Goal: Transaction & Acquisition: Purchase product/service

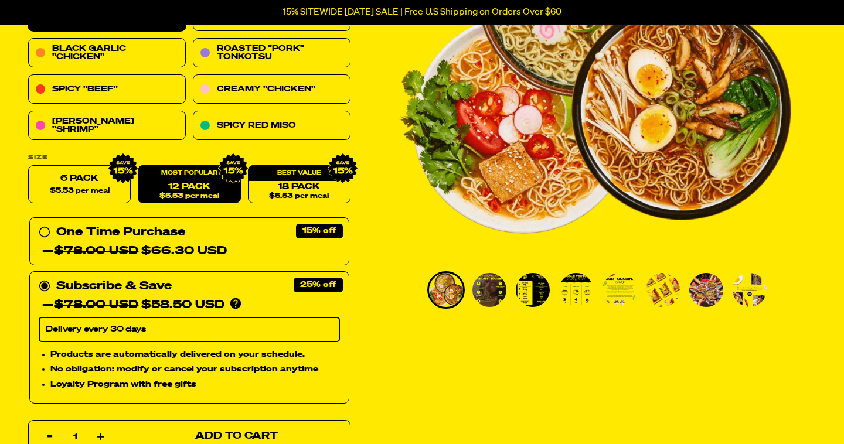
scroll to position [286, 0]
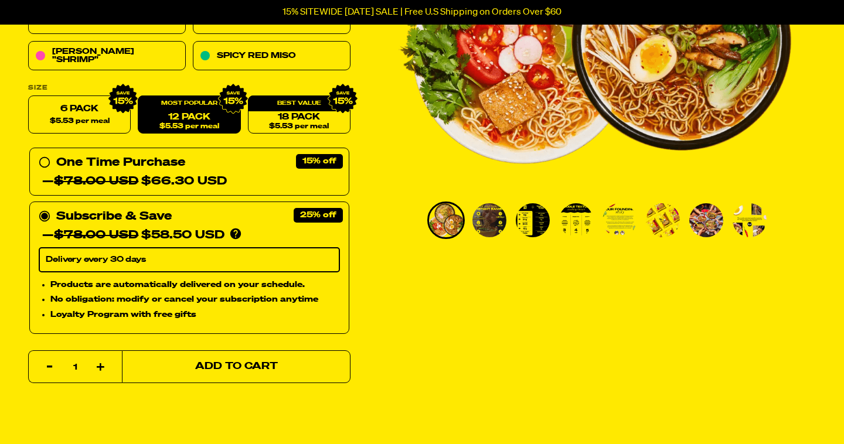
click at [243, 364] on span "Add to Cart" at bounding box center [236, 367] width 83 height 10
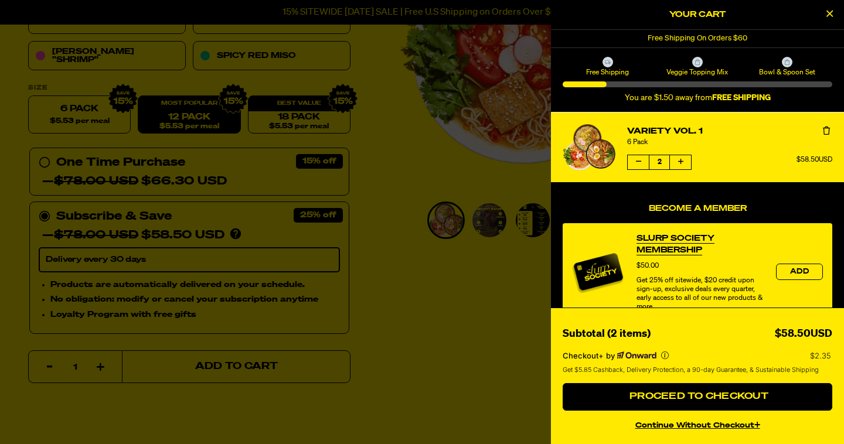
select select "Every 30 Days"
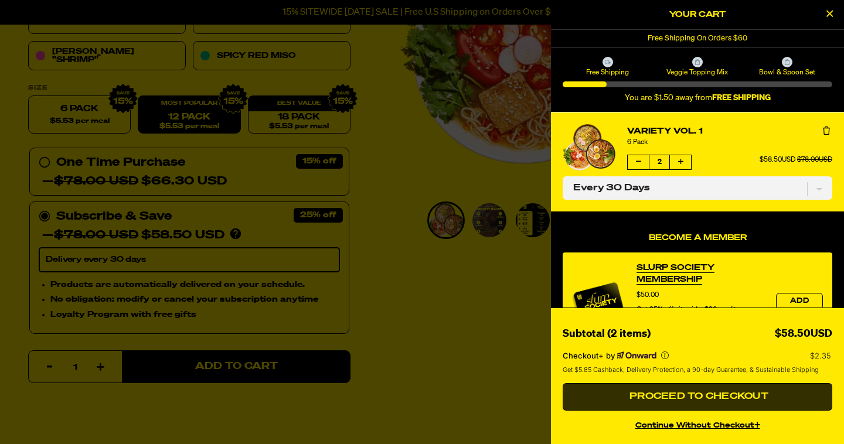
click at [676, 398] on span "Proceed to Checkout" at bounding box center [697, 396] width 142 height 9
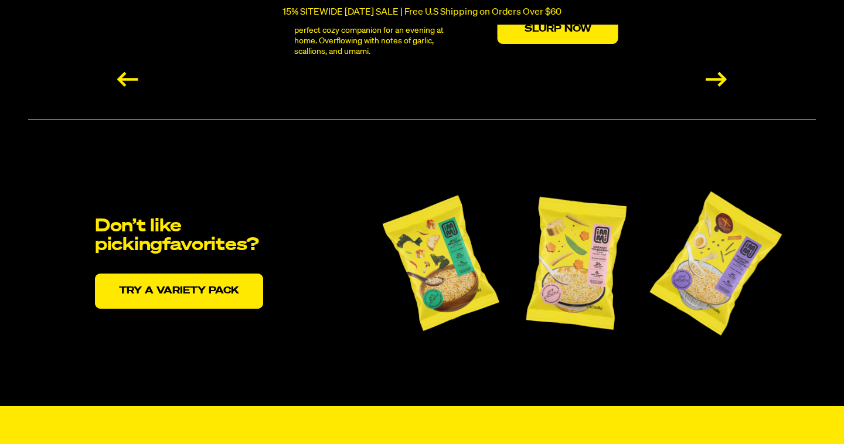
scroll to position [2359, 0]
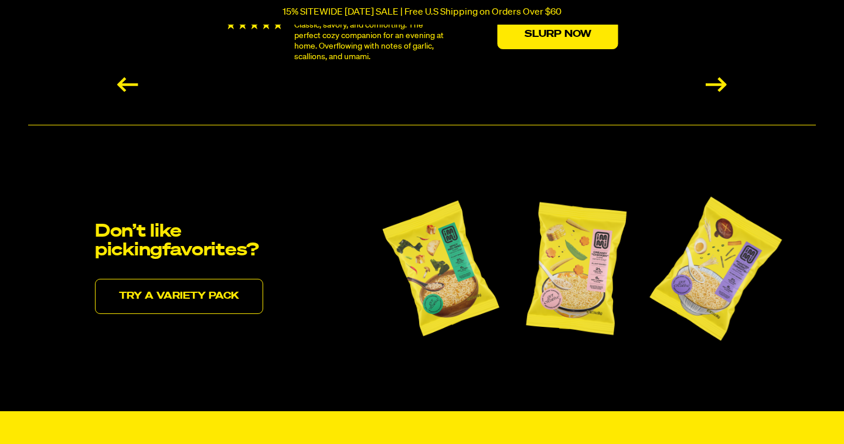
click at [210, 302] on link "Try a variety pack" at bounding box center [179, 296] width 168 height 35
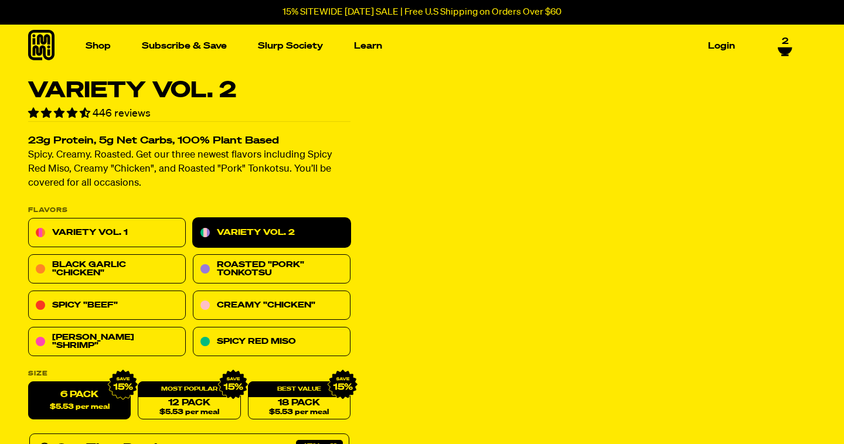
select select "Every 30 Days"
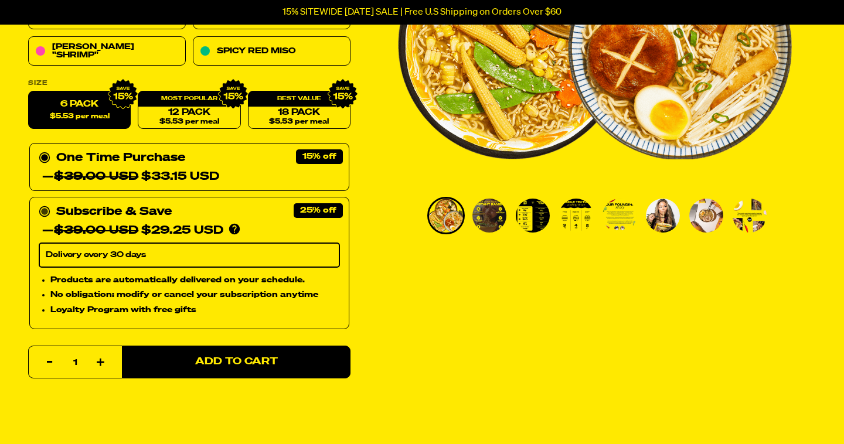
scroll to position [291, 0]
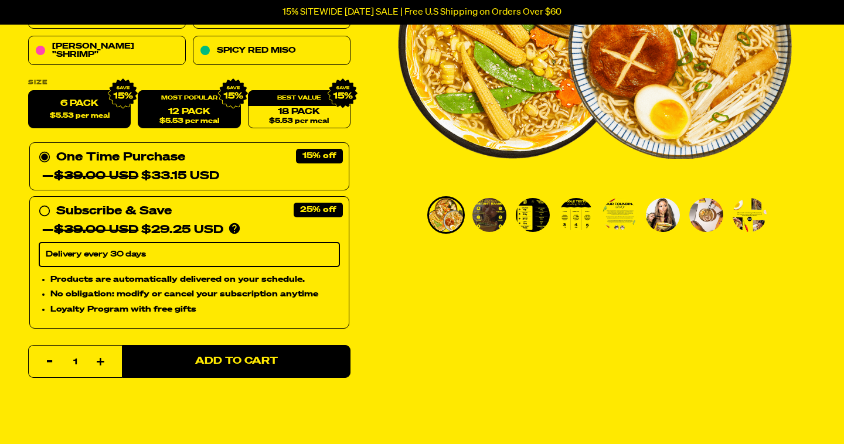
click at [180, 105] on div "12 Pack $5.53 per meal" at bounding box center [189, 110] width 103 height 38
click at [189, 110] on link "12 Pack $5.53 per meal" at bounding box center [189, 110] width 103 height 38
click at [104, 108] on label "6 Pack $5.53 per meal" at bounding box center [79, 110] width 103 height 38
click at [29, 91] on input "6 Pack $5.53 per meal" at bounding box center [28, 91] width 1 height 1
radio input "true"
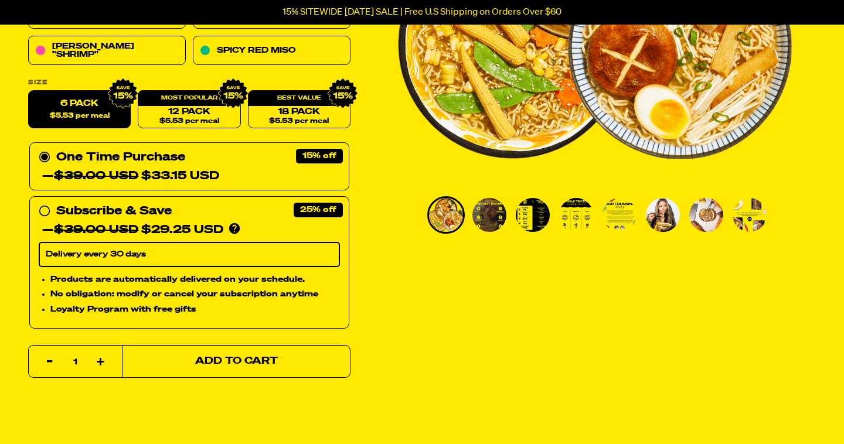
click at [226, 367] on button "Add to Cart" at bounding box center [236, 361] width 228 height 33
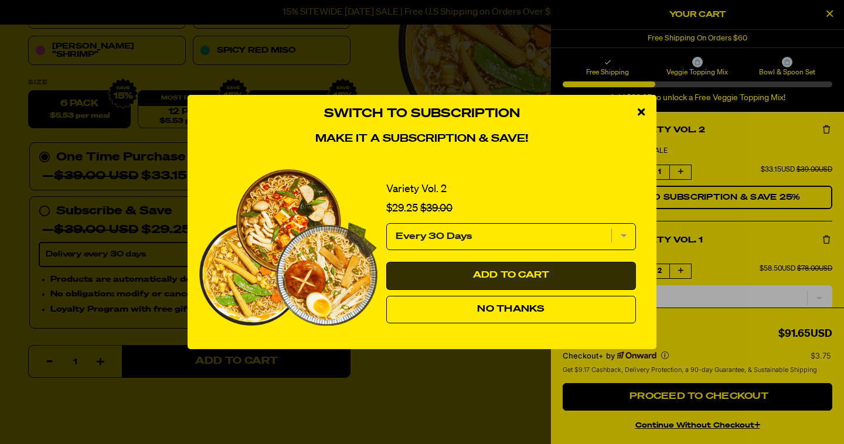
click at [485, 279] on span "Add to Cart" at bounding box center [511, 275] width 77 height 9
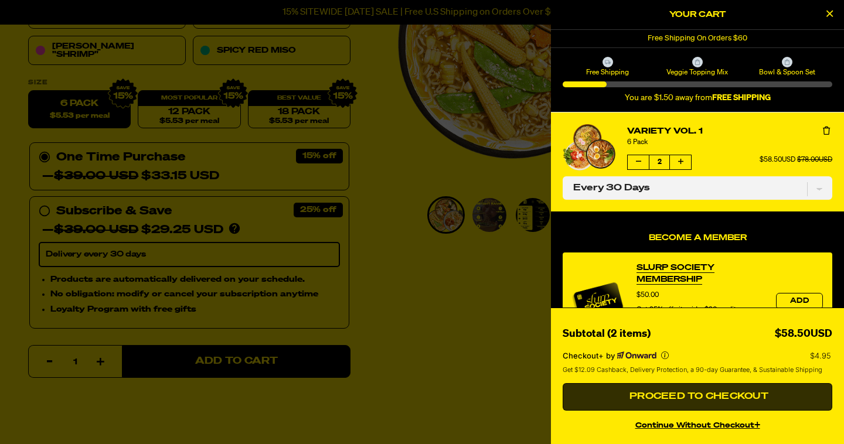
click at [661, 398] on span "Proceed to Checkout" at bounding box center [697, 396] width 142 height 9
select select "Every 30 Days"
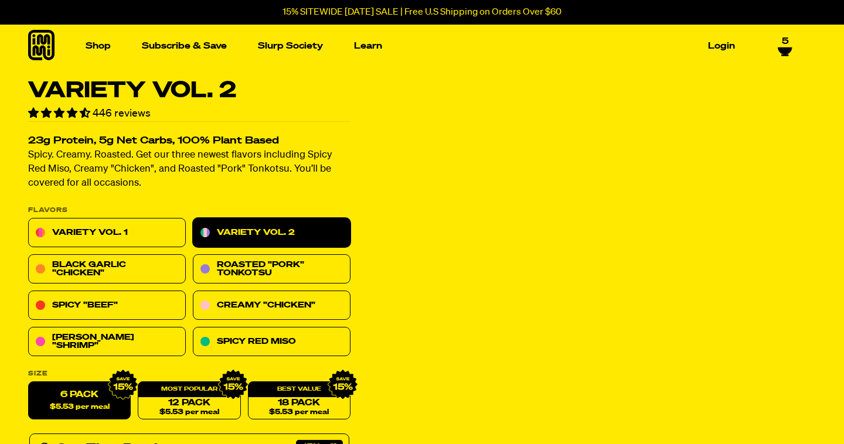
click at [786, 43] on icon at bounding box center [784, 47] width 15 height 9
select select "Every 30 Days"
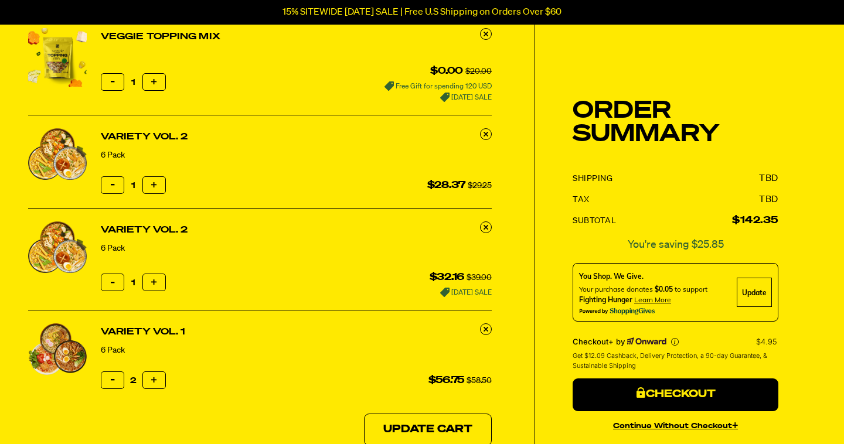
scroll to position [127, 0]
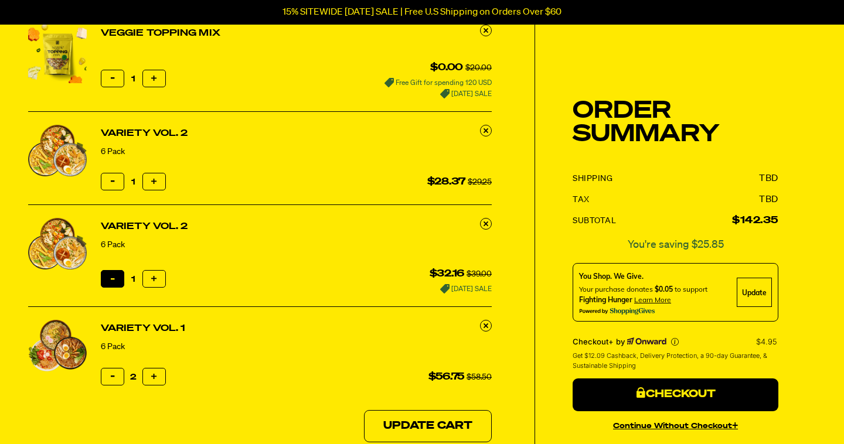
click at [114, 278] on icon "button" at bounding box center [113, 279] width 4 height 4
click at [112, 374] on icon "button" at bounding box center [113, 376] width 4 height 4
type input "1"
click at [112, 374] on icon "button" at bounding box center [113, 376] width 4 height 4
click at [112, 376] on icon "button" at bounding box center [113, 376] width 4 height 4
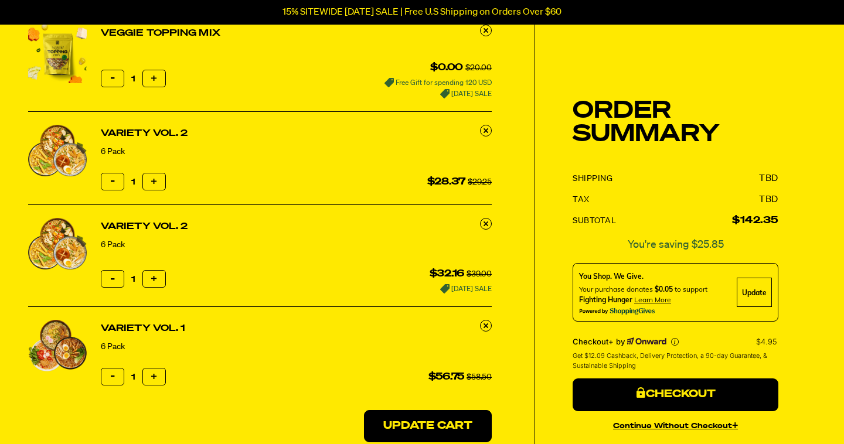
click at [387, 419] on button "Update Cart" at bounding box center [428, 426] width 128 height 33
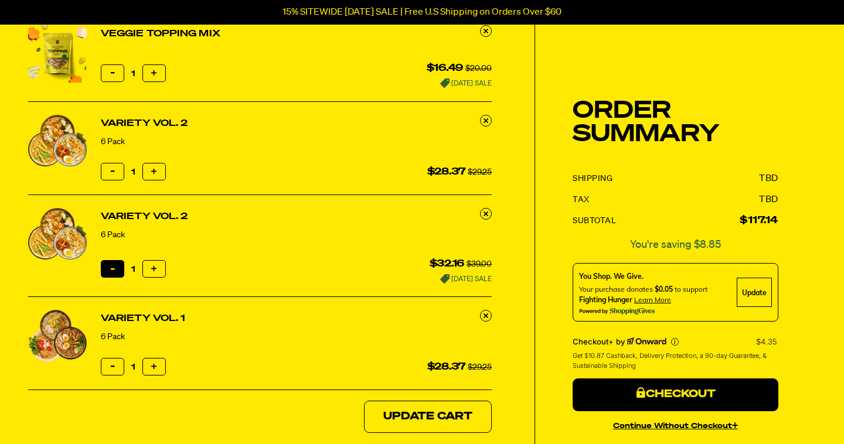
click at [111, 267] on icon "button" at bounding box center [113, 269] width 4 height 4
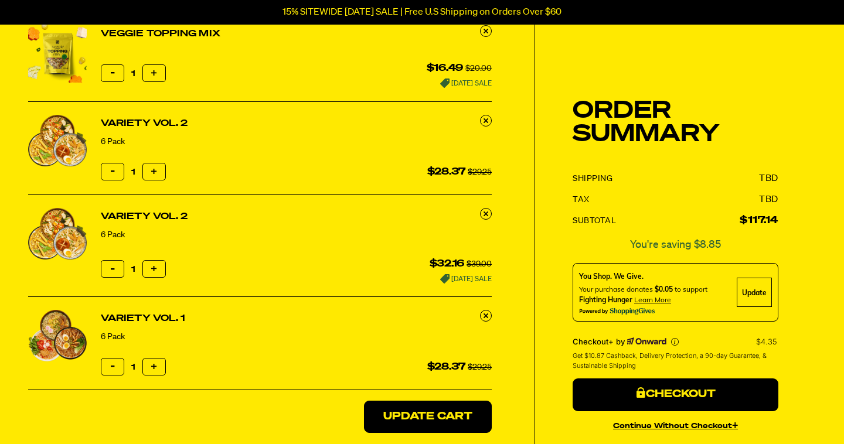
click at [381, 410] on button "Update Cart" at bounding box center [428, 417] width 128 height 33
click at [405, 421] on button "Update Cart" at bounding box center [428, 417] width 128 height 33
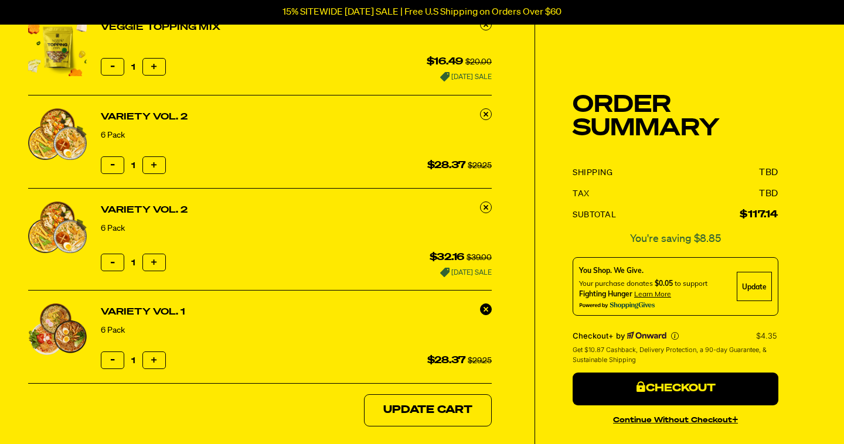
click at [487, 306] on icon at bounding box center [485, 308] width 5 height 5
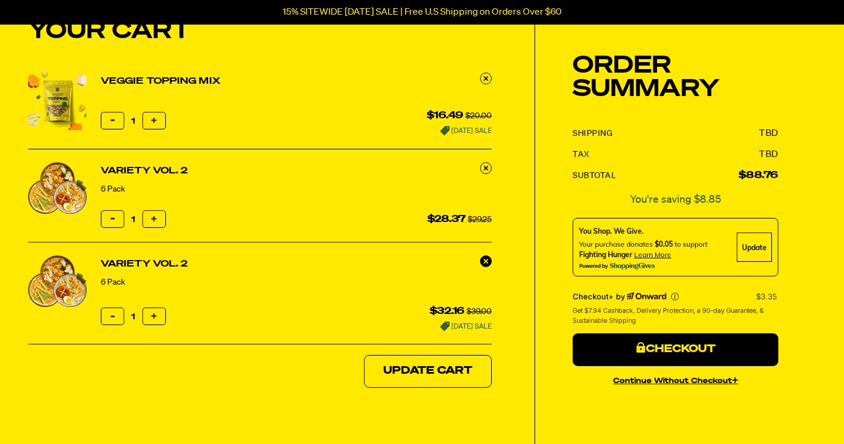
click at [486, 259] on icon at bounding box center [485, 260] width 5 height 5
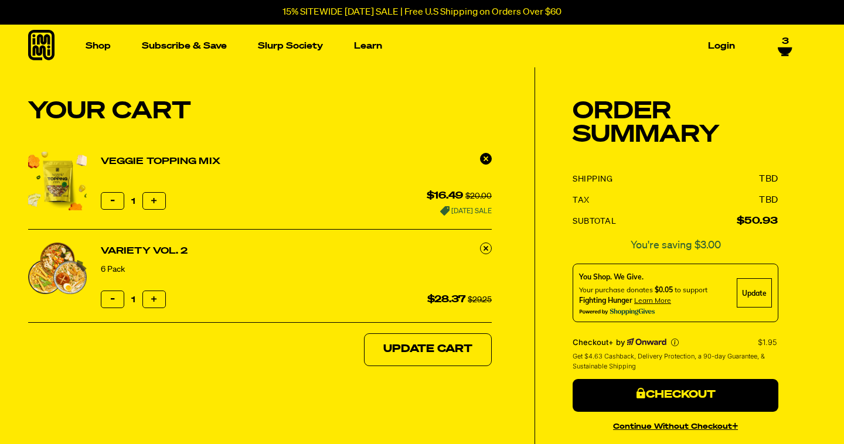
click at [487, 159] on icon at bounding box center [485, 158] width 5 height 5
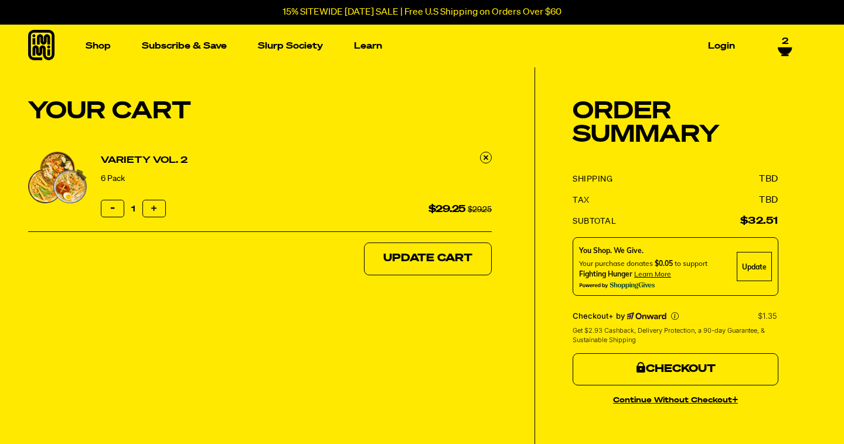
click at [671, 370] on button "Checkout" at bounding box center [675, 369] width 206 height 33
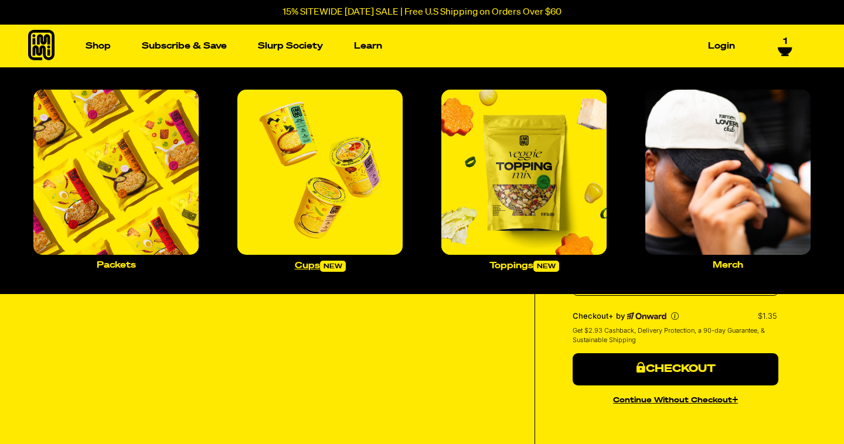
click at [326, 180] on img "Main navigation" at bounding box center [319, 172] width 165 height 165
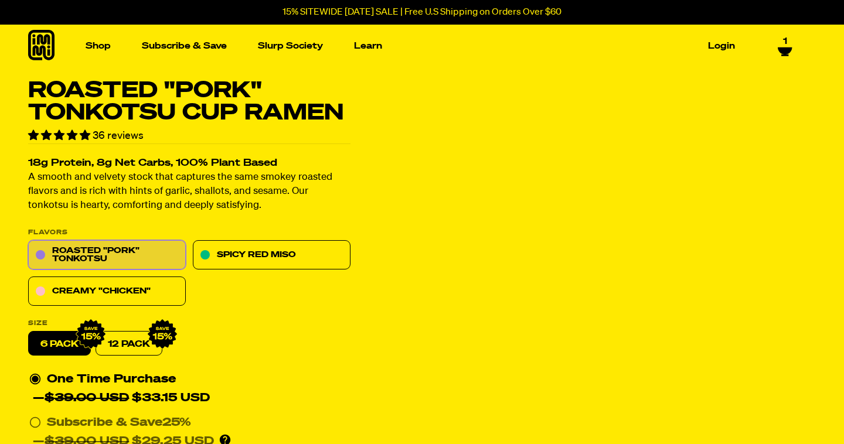
select select "Every 30 Days"
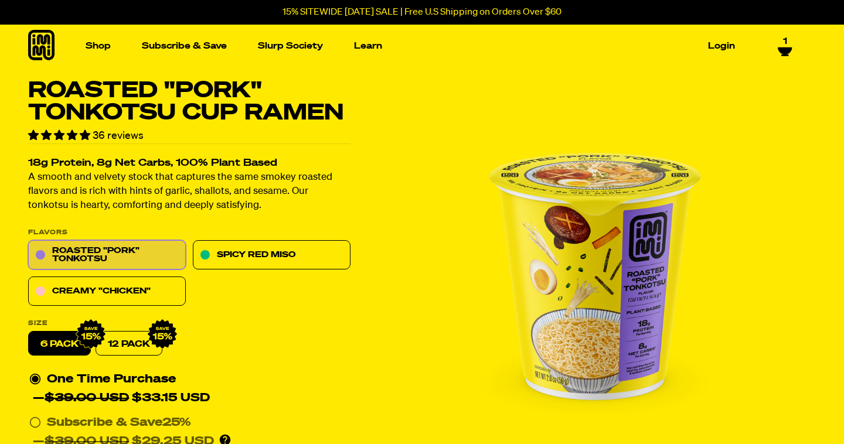
scroll to position [128, 0]
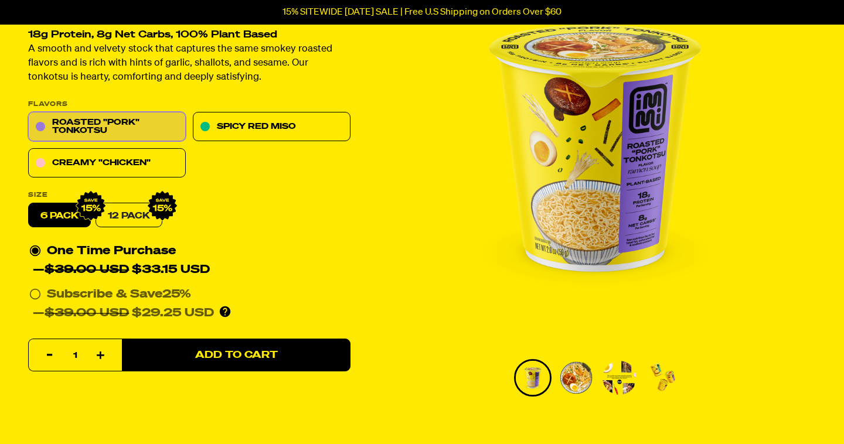
click at [128, 217] on link "12 Pack" at bounding box center [128, 215] width 67 height 25
radio input "false"
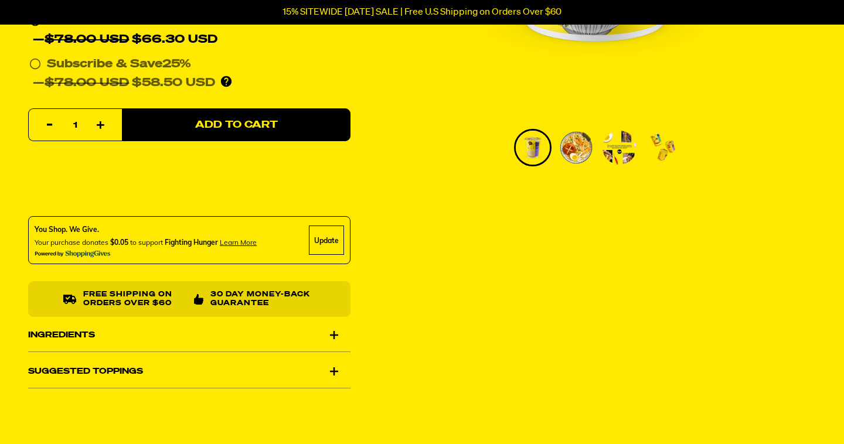
scroll to position [367, 0]
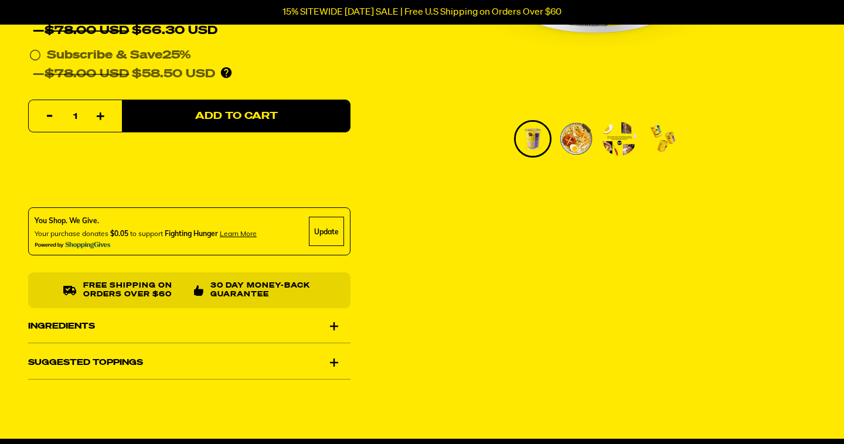
click at [335, 322] on div "Ingredients" at bounding box center [189, 326] width 322 height 33
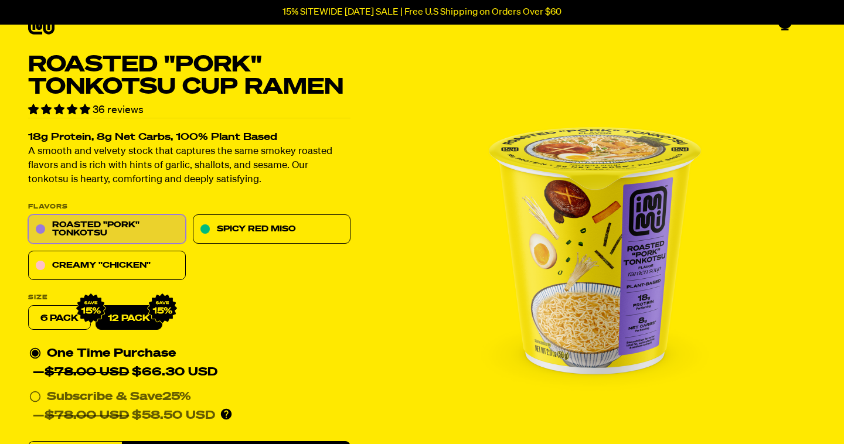
scroll to position [0, 0]
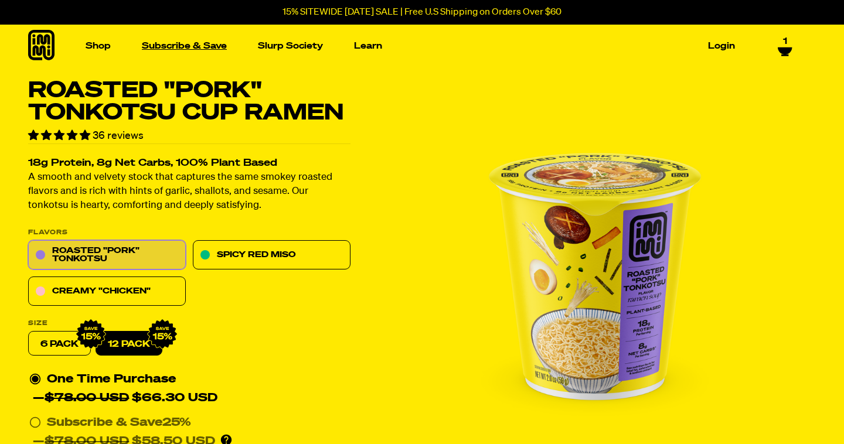
click at [193, 45] on link "Subscribe & Save" at bounding box center [184, 46] width 94 height 18
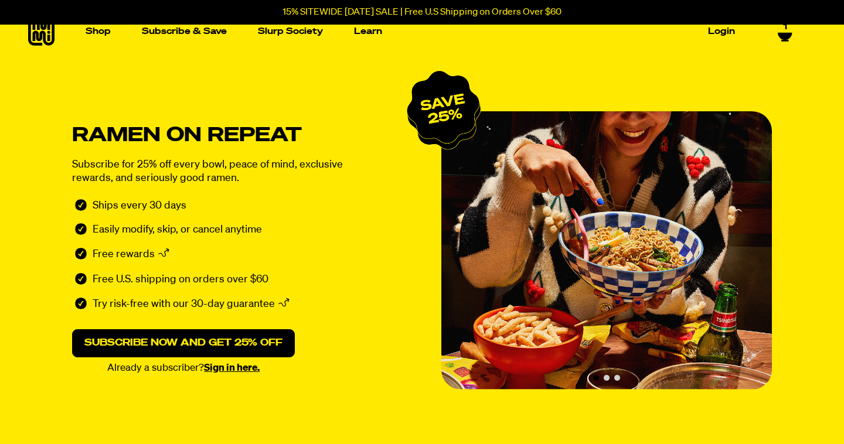
scroll to position [260, 0]
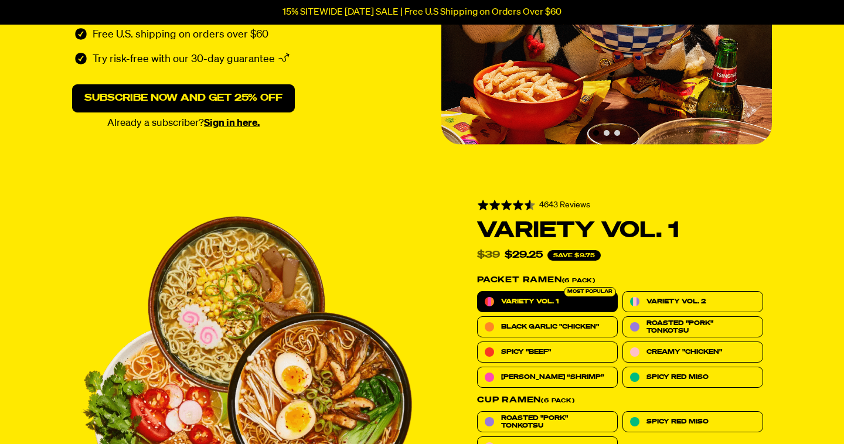
select select "Every 30 Days"
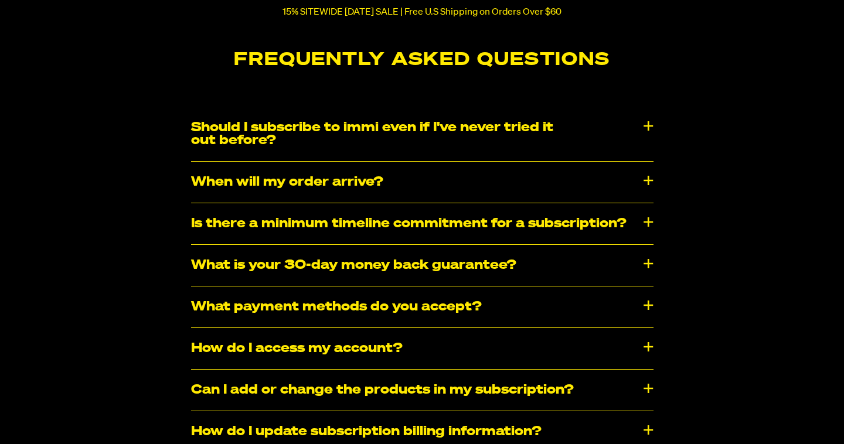
scroll to position [926, 0]
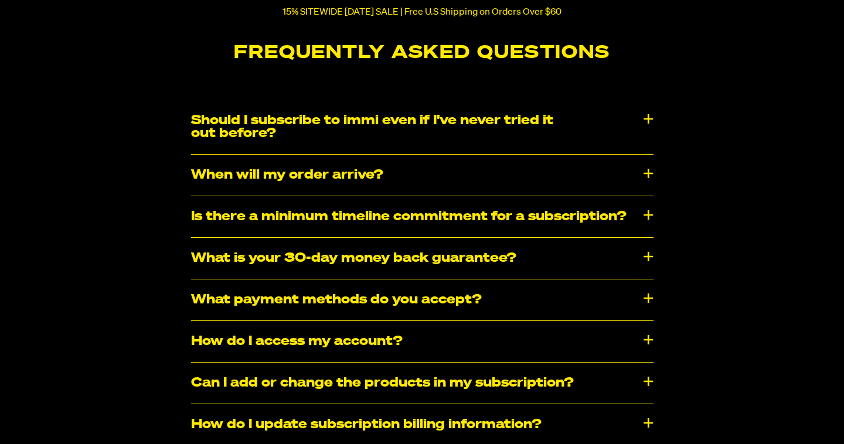
click at [649, 113] on div "Should I subscribe to immi even if I've never tried it out before?" at bounding box center [422, 127] width 462 height 54
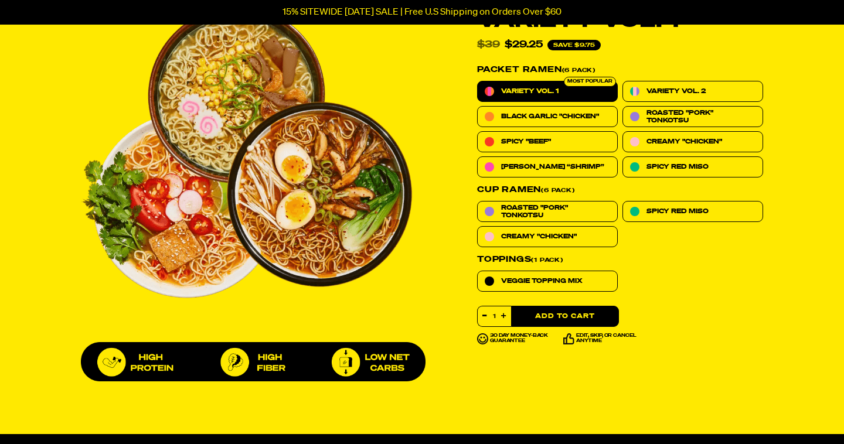
scroll to position [417, 0]
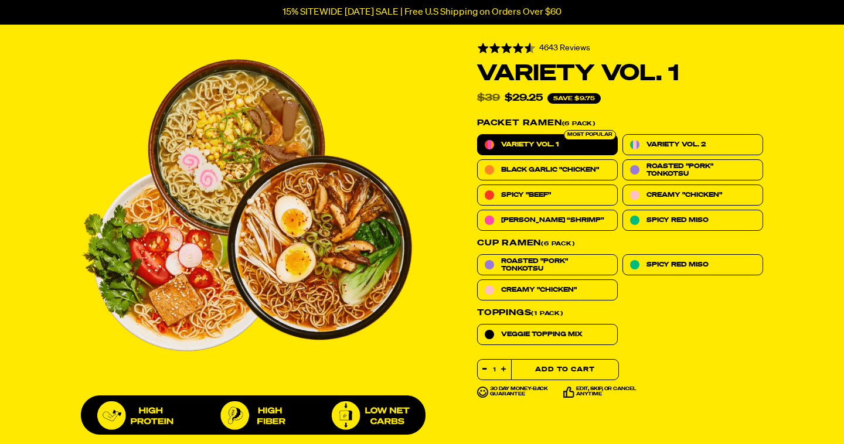
click at [562, 369] on button "Add to Cart" at bounding box center [565, 369] width 108 height 21
select select "Every 30 Days"
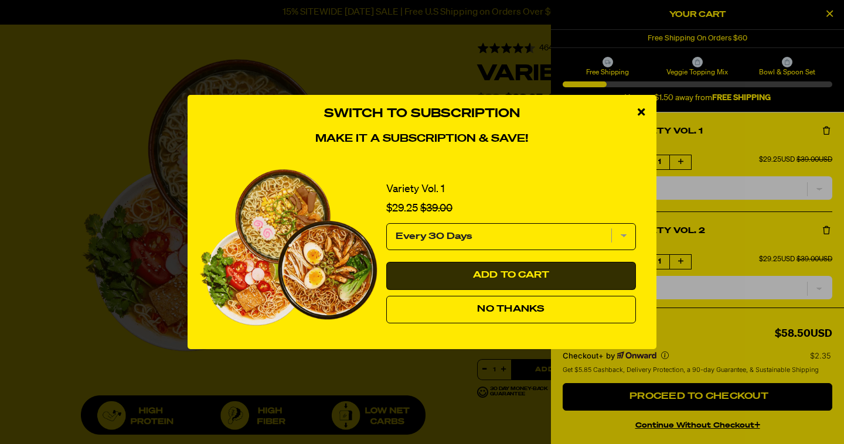
click at [539, 282] on button "Add to Cart" at bounding box center [511, 276] width 250 height 28
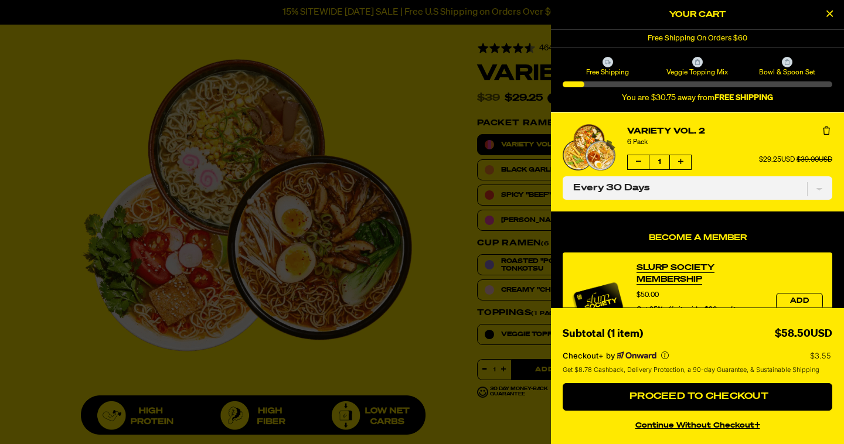
select select "Every 30 Days"
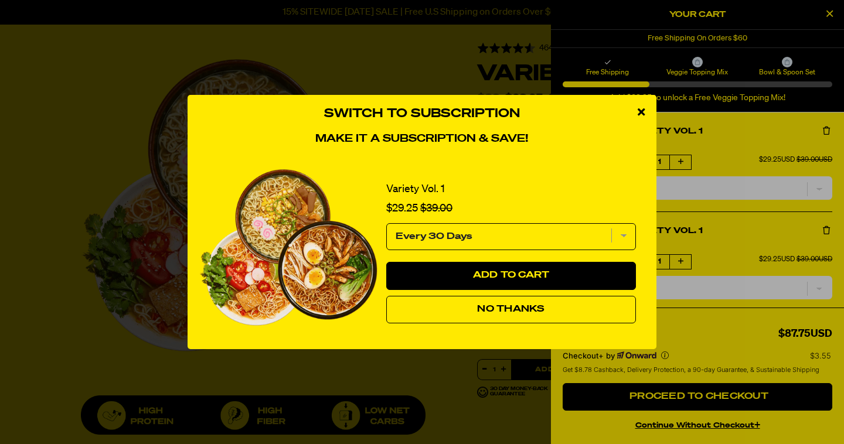
click at [640, 111] on icon "close modal" at bounding box center [640, 112] width 7 height 11
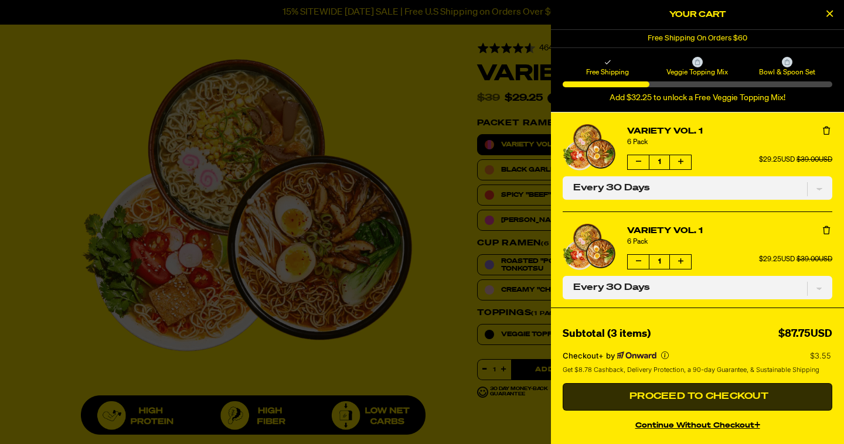
click at [747, 401] on span "Proceed to Checkout" at bounding box center [697, 396] width 142 height 9
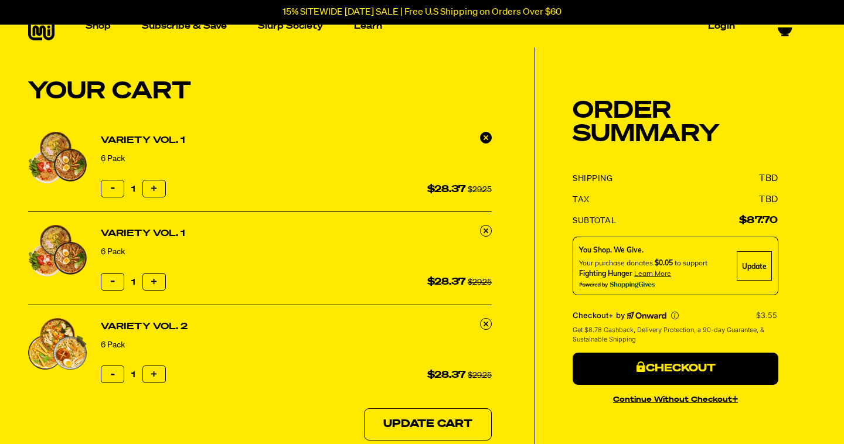
click at [486, 137] on icon at bounding box center [485, 137] width 5 height 5
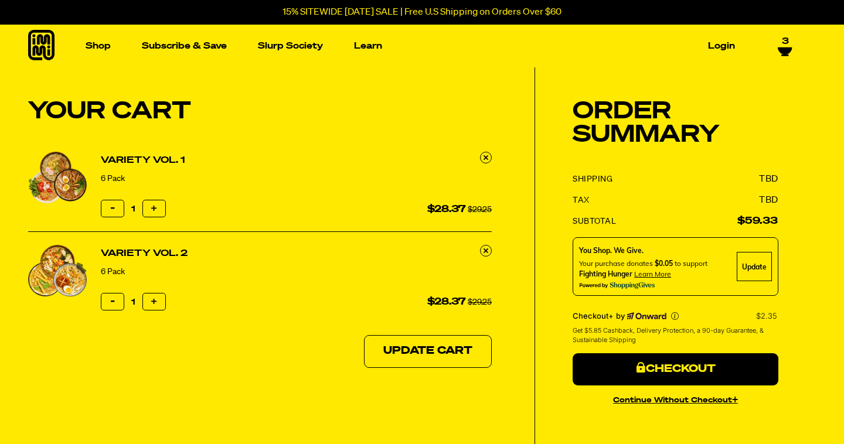
click at [486, 137] on div "Your Cart Onward VIP Protection+ Protect against loss, theft and damage (ONW14)…" at bounding box center [281, 267] width 506 height 401
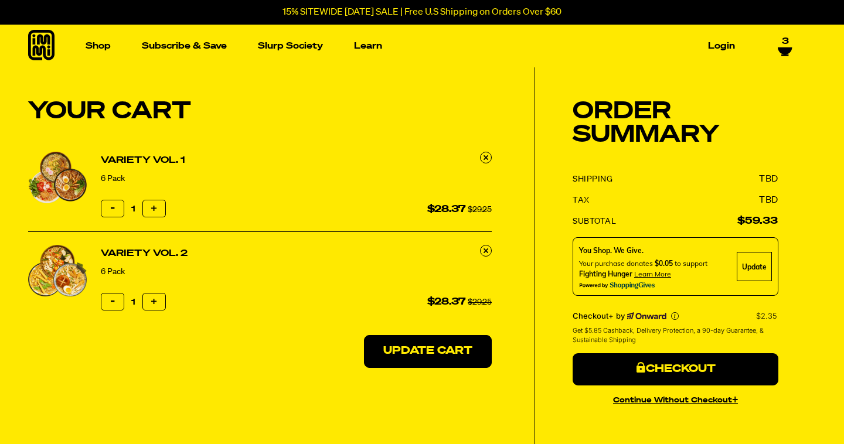
click at [449, 349] on button "Update Cart" at bounding box center [428, 351] width 128 height 33
